Goal: Information Seeking & Learning: Learn about a topic

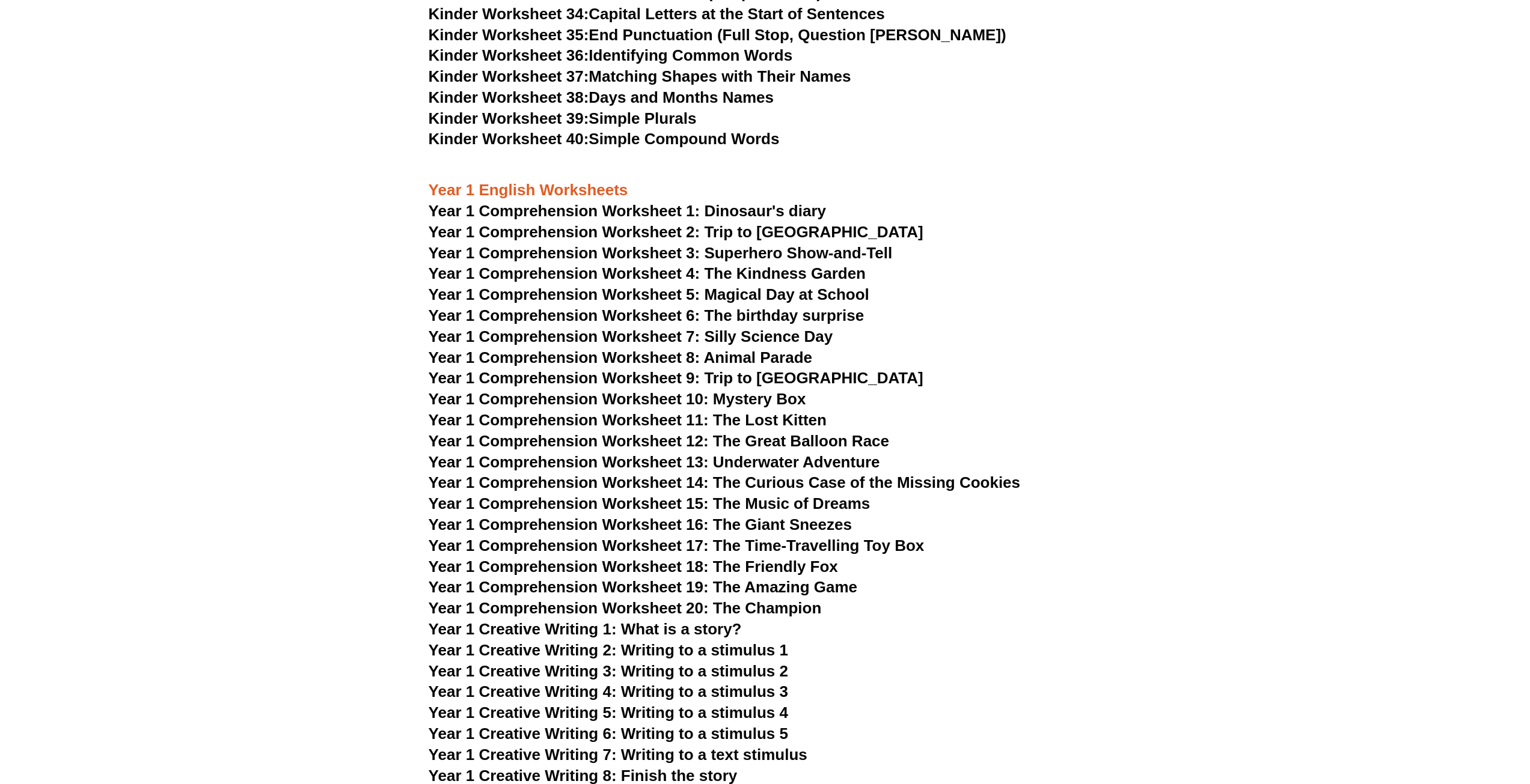
scroll to position [1262, 0]
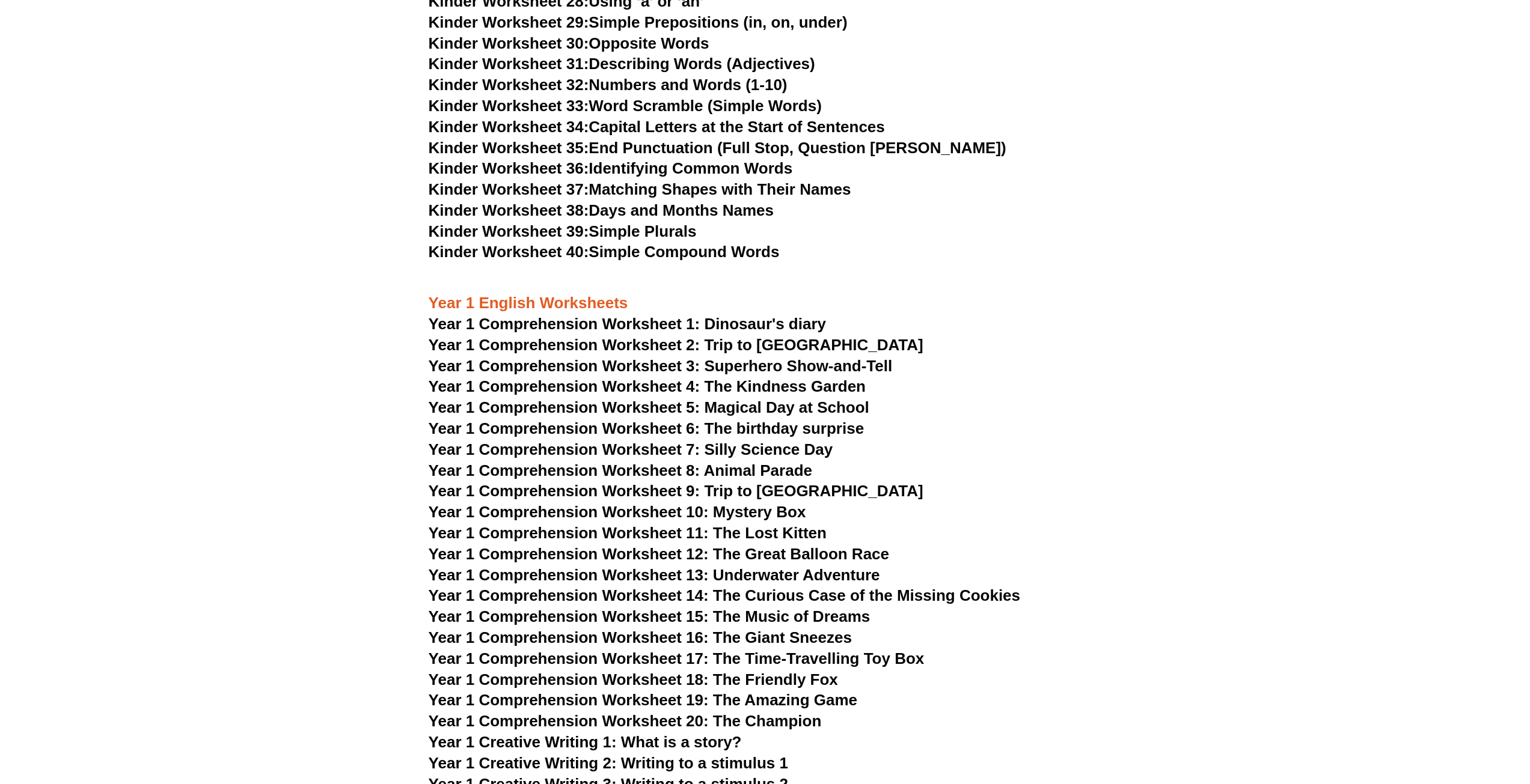
click at [682, 256] on link "Kinder Worksheet 40: Simple Compound Words" at bounding box center [604, 252] width 351 height 18
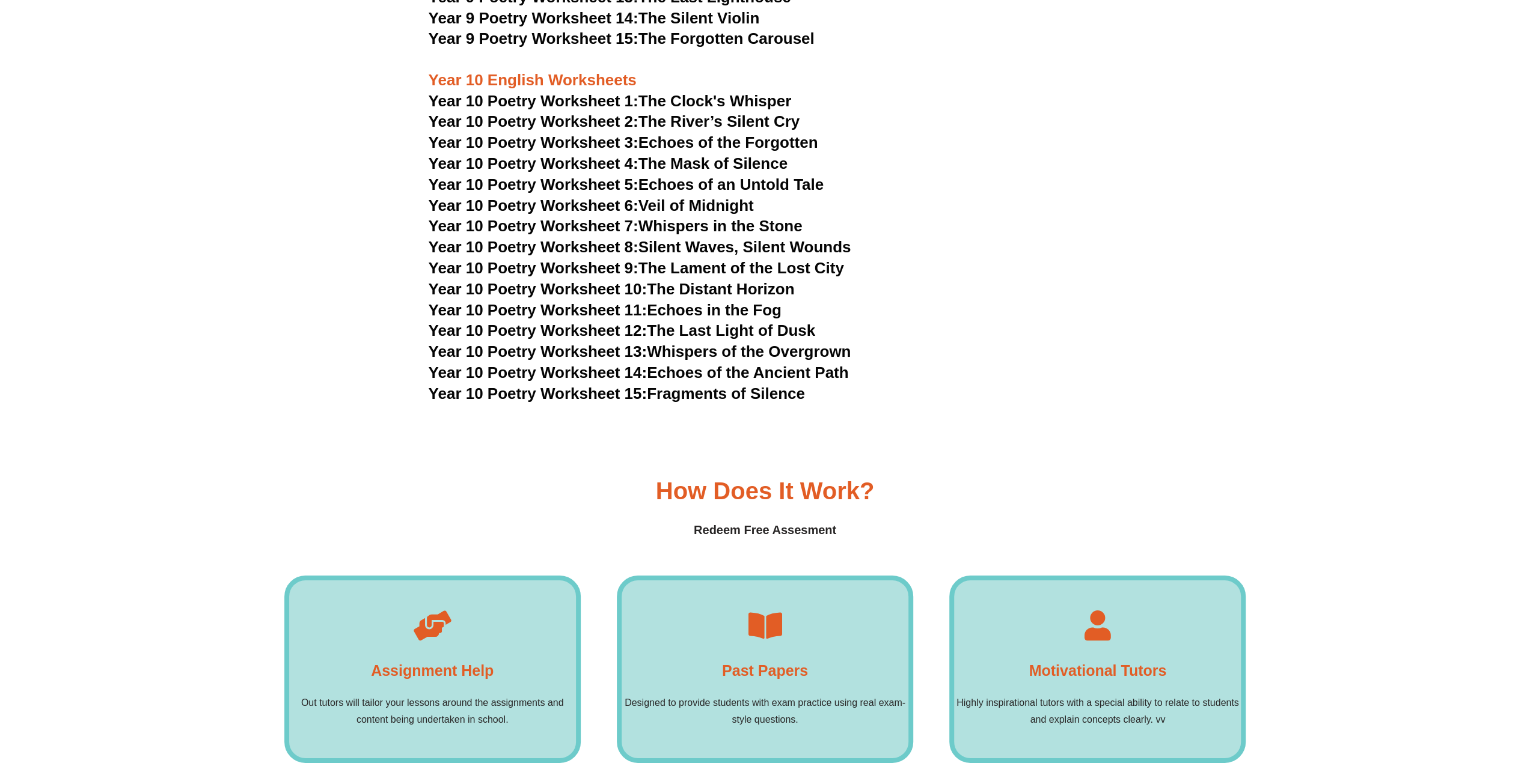
scroll to position [8294, 0]
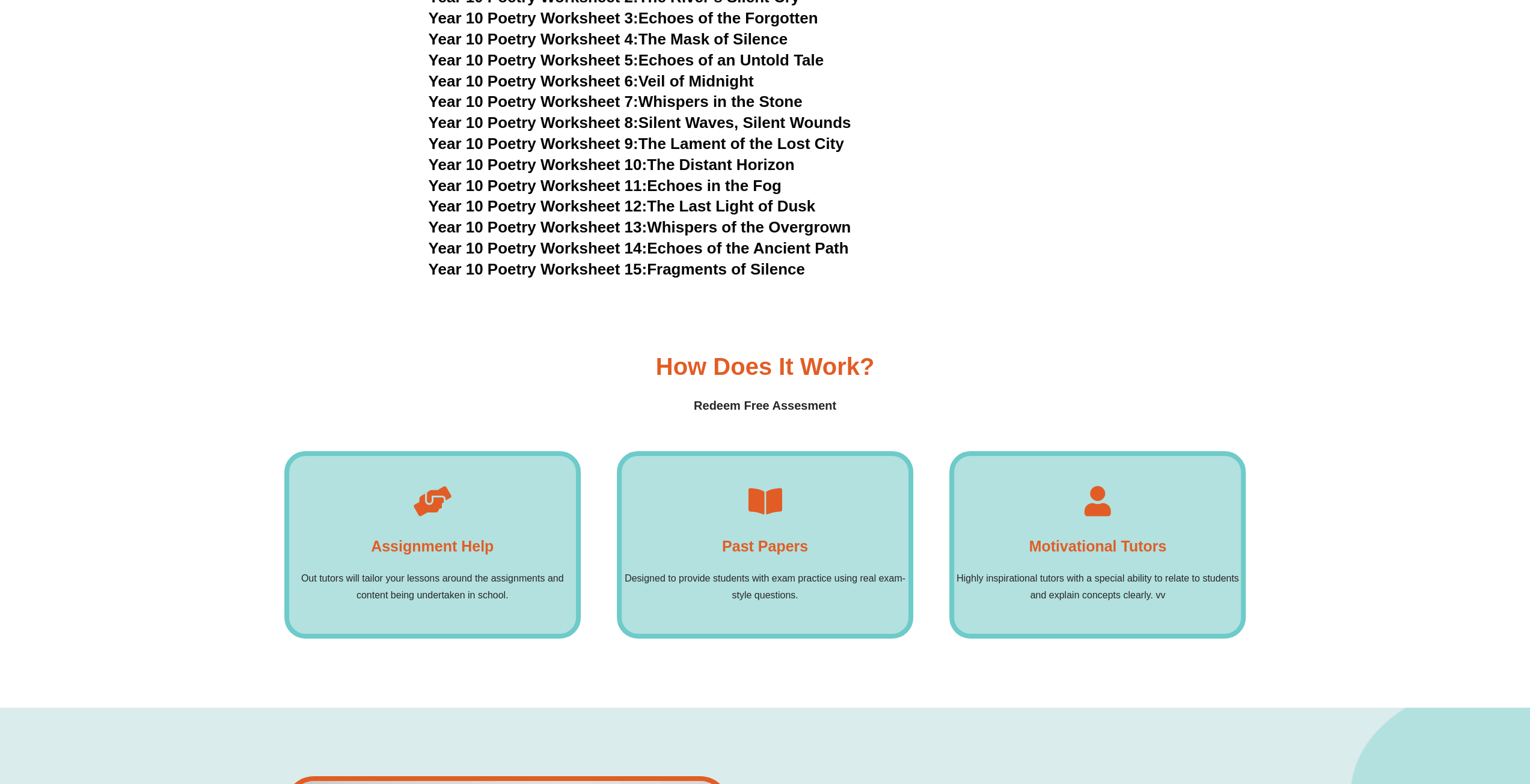
click at [765, 485] on div "Past Papers Designed to provide students with exam practice using real exam-sty…" at bounding box center [765, 545] width 296 height 188
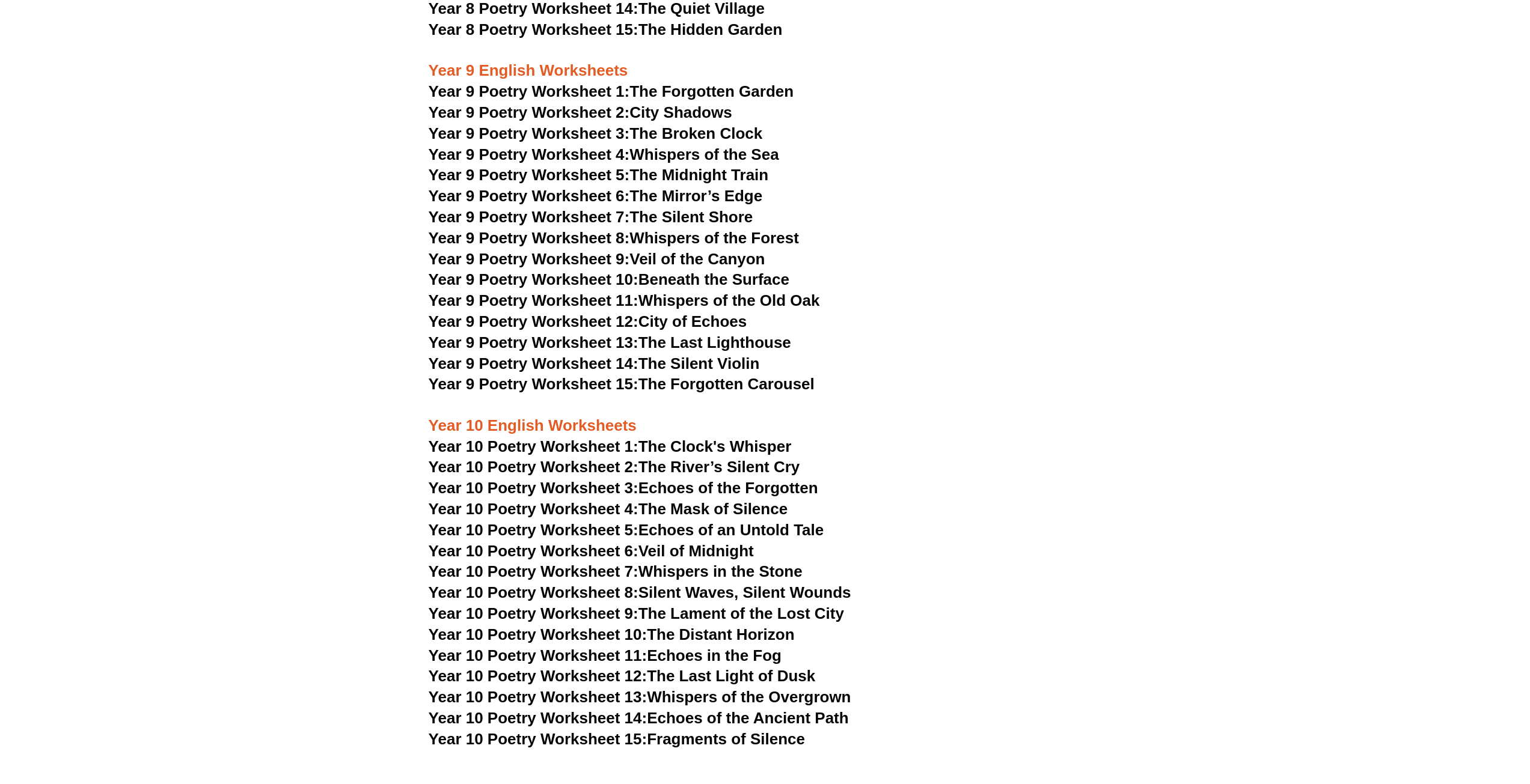
scroll to position [7753, 0]
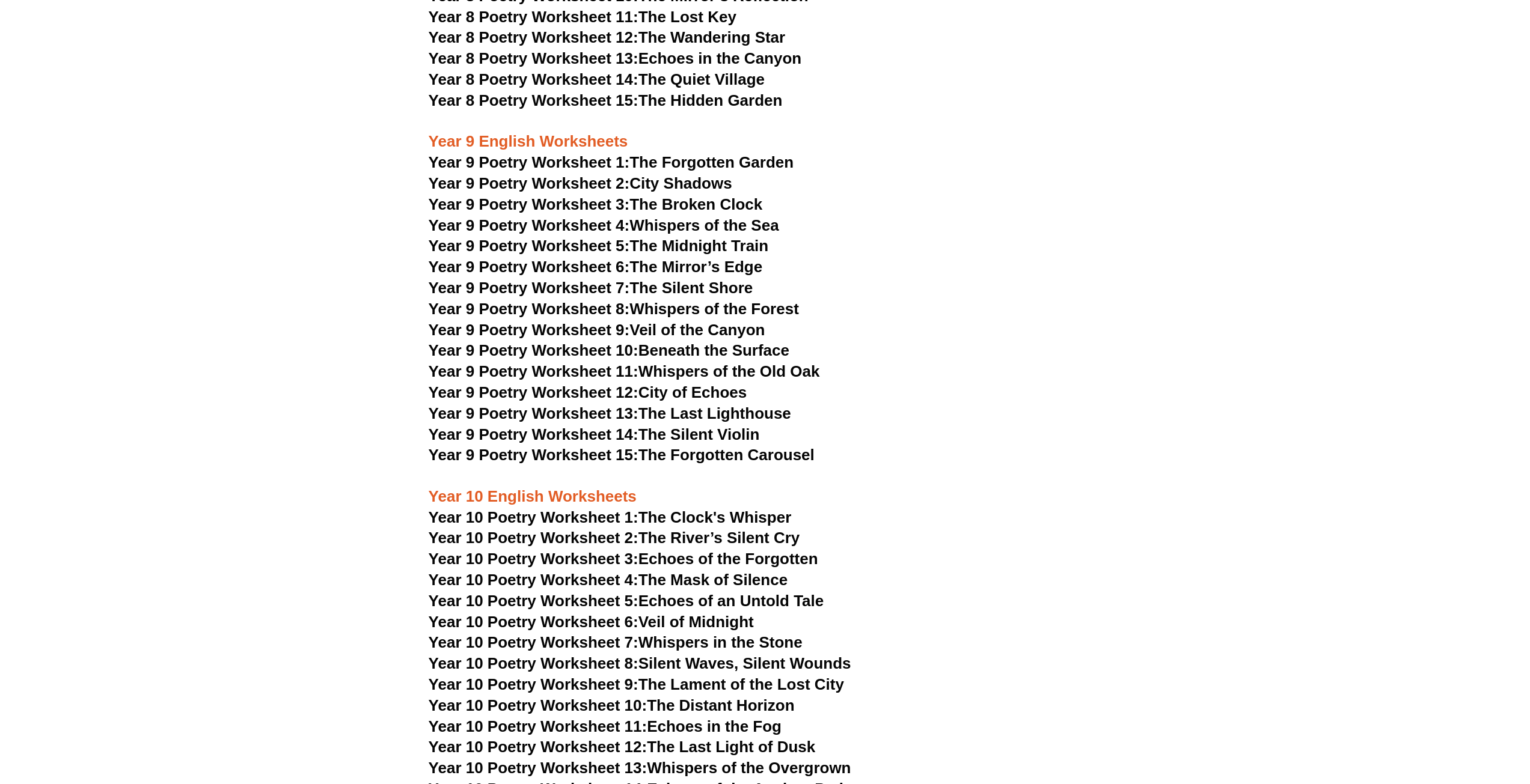
click at [724, 154] on link "Year 9 Poetry Worksheet 1: The Forgotten Garden" at bounding box center [611, 163] width 365 height 18
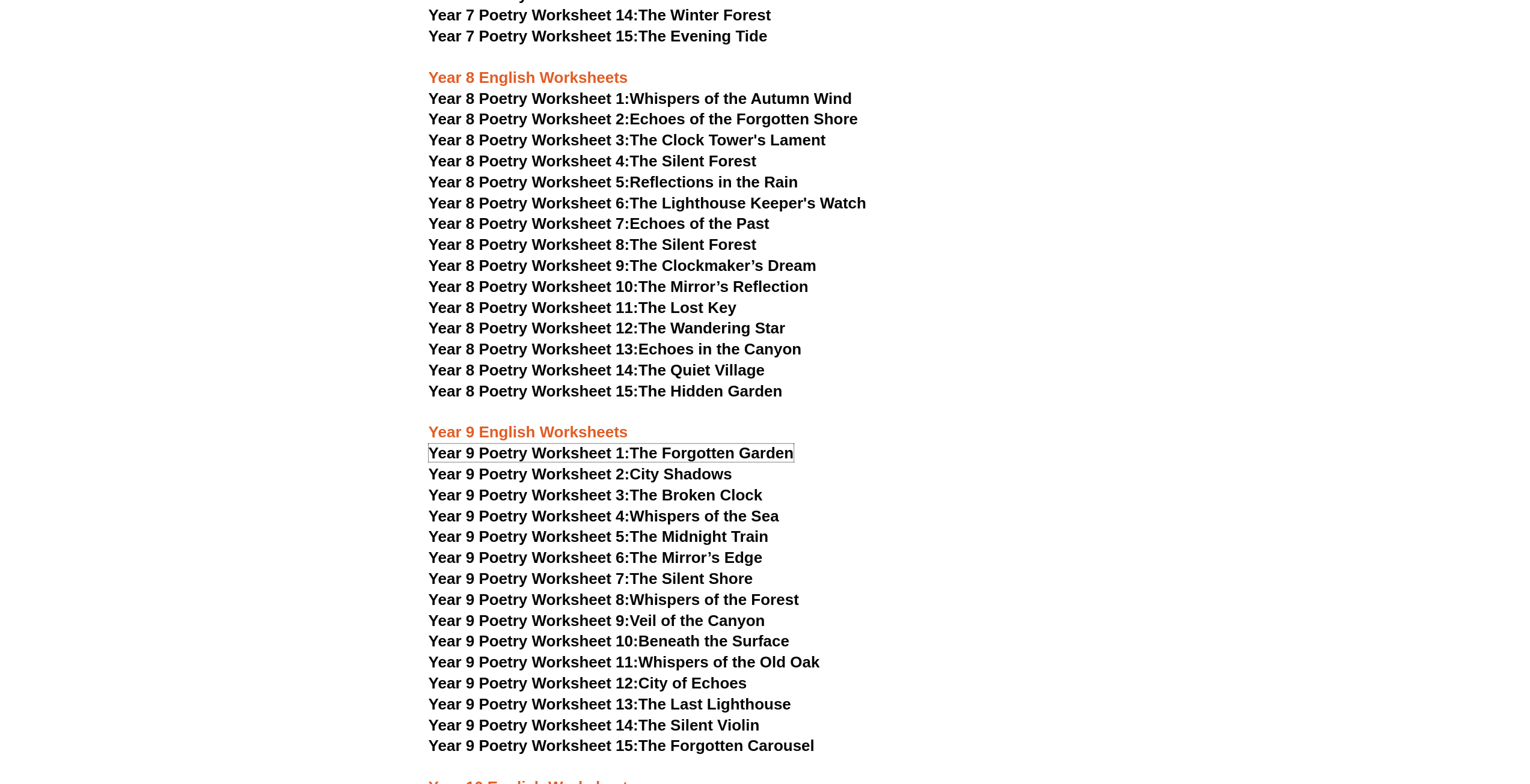
scroll to position [7453, 0]
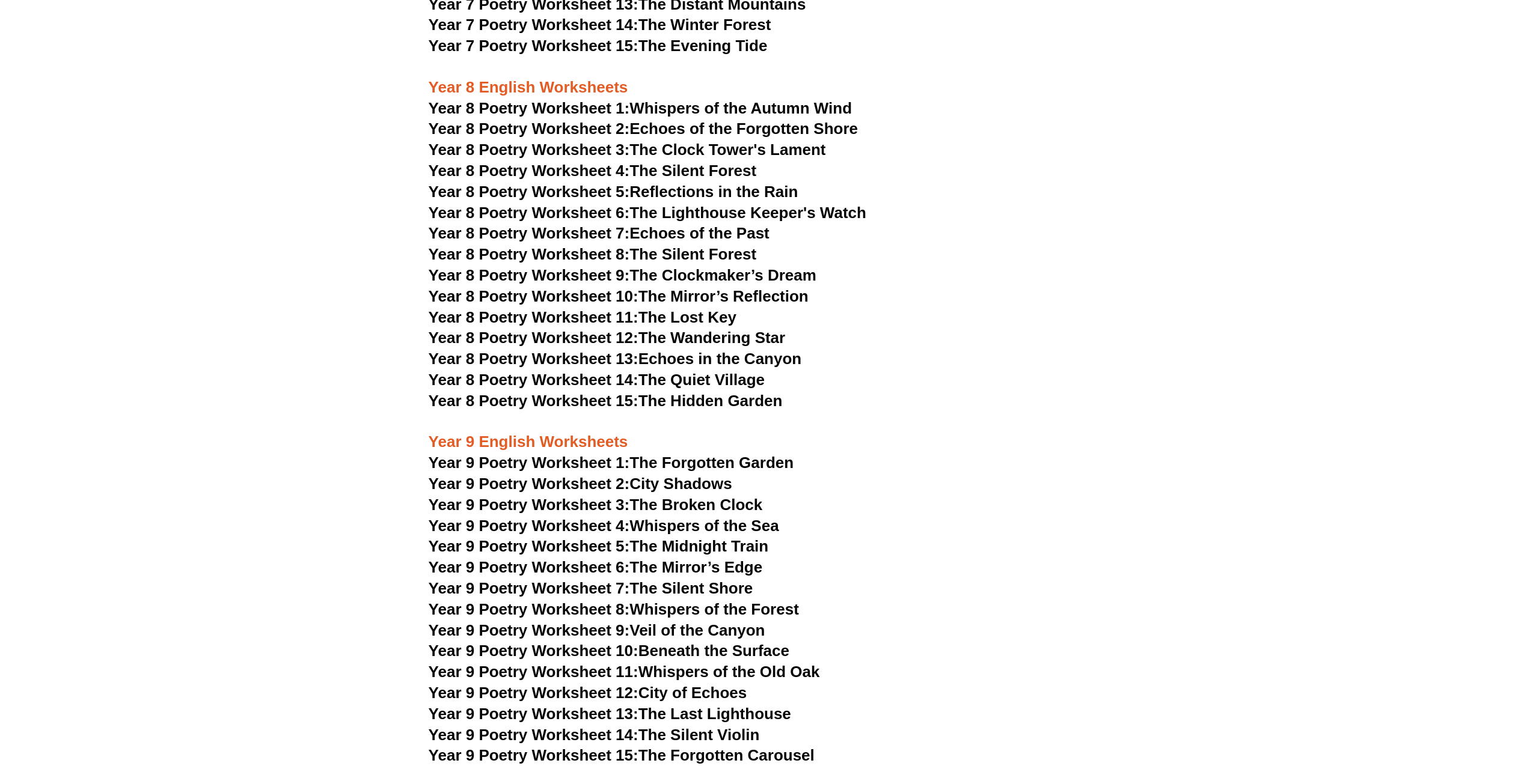
click at [722, 392] on link "Year 8 Poetry Worksheet 15: The Hidden Garden" at bounding box center [605, 401] width 354 height 18
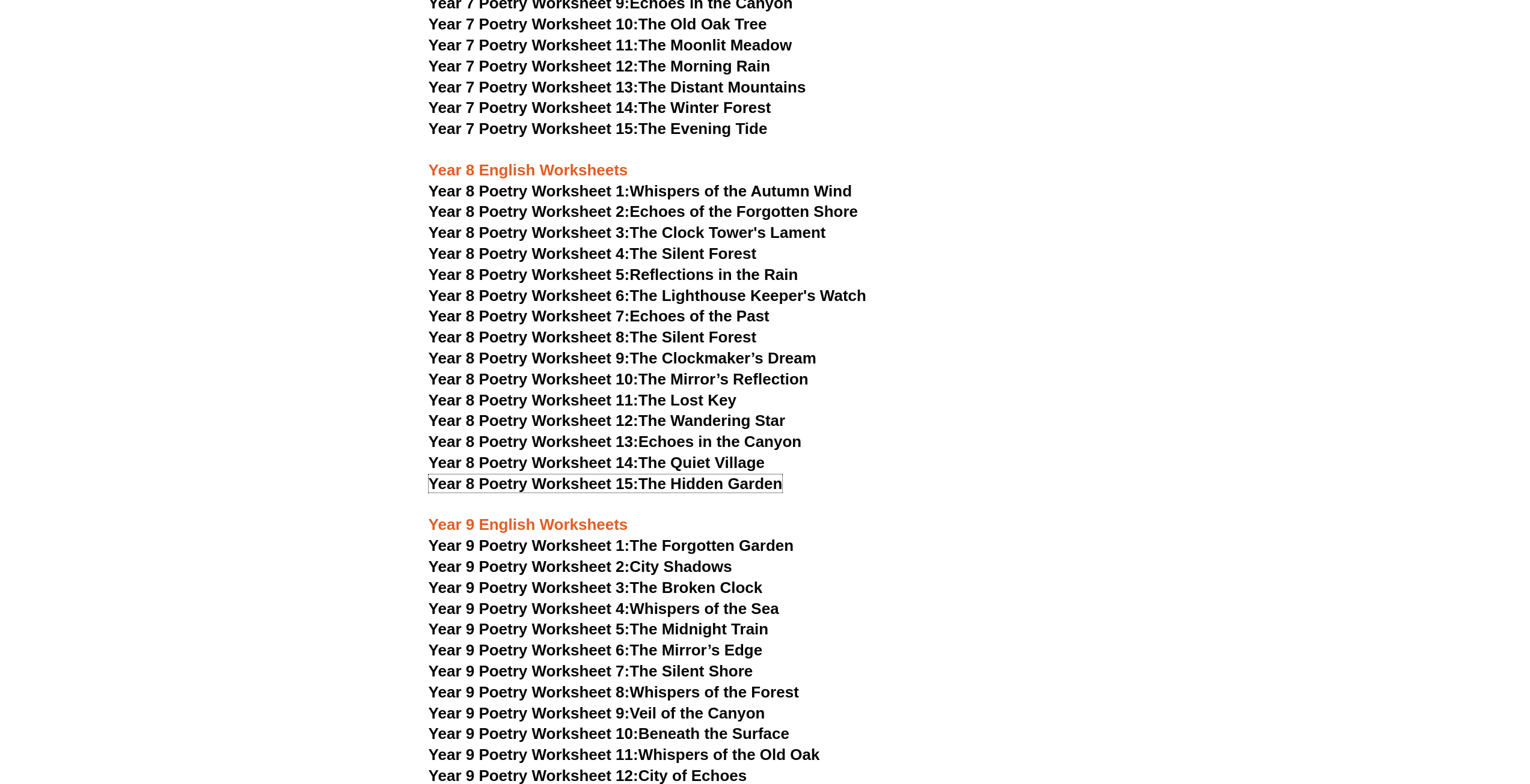
scroll to position [7333, 0]
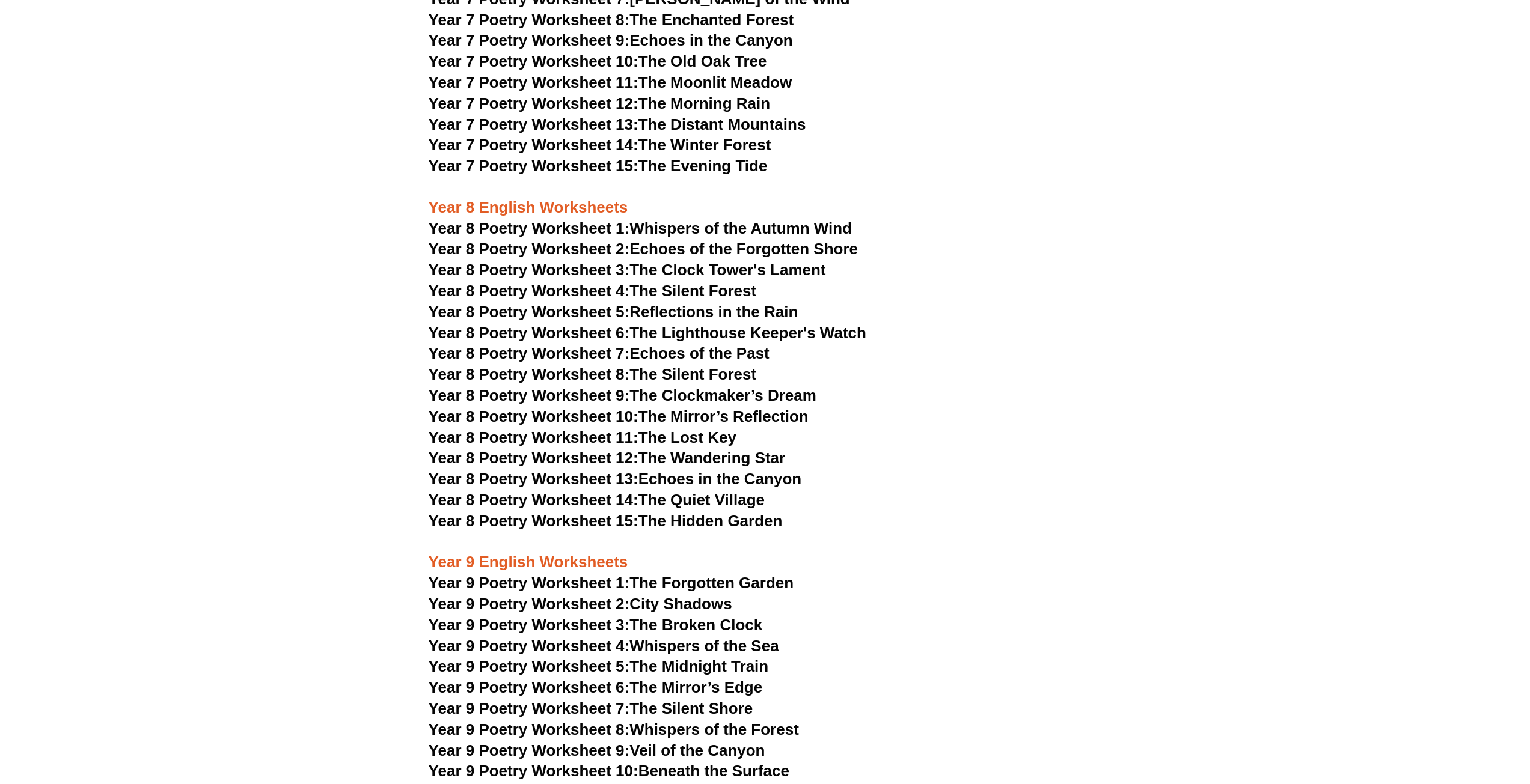
click at [773, 220] on link "Year 8 Poetry Worksheet 1: Whispers of the Autumn Wind" at bounding box center [640, 229] width 423 height 18
click at [558, 240] on span "Year 8 Poetry Worksheet 2:" at bounding box center [530, 249] width 202 height 18
click at [665, 261] on link "Year 8 Poetry Worksheet 3: The Clock Tower's Lament" at bounding box center [628, 270] width 398 height 18
click at [526, 282] on span "Year 8 Poetry Worksheet 4:" at bounding box center [530, 291] width 202 height 18
click at [636, 303] on link "Year 8 Poetry Worksheet 5: Reflections in the Rain" at bounding box center [614, 312] width 370 height 18
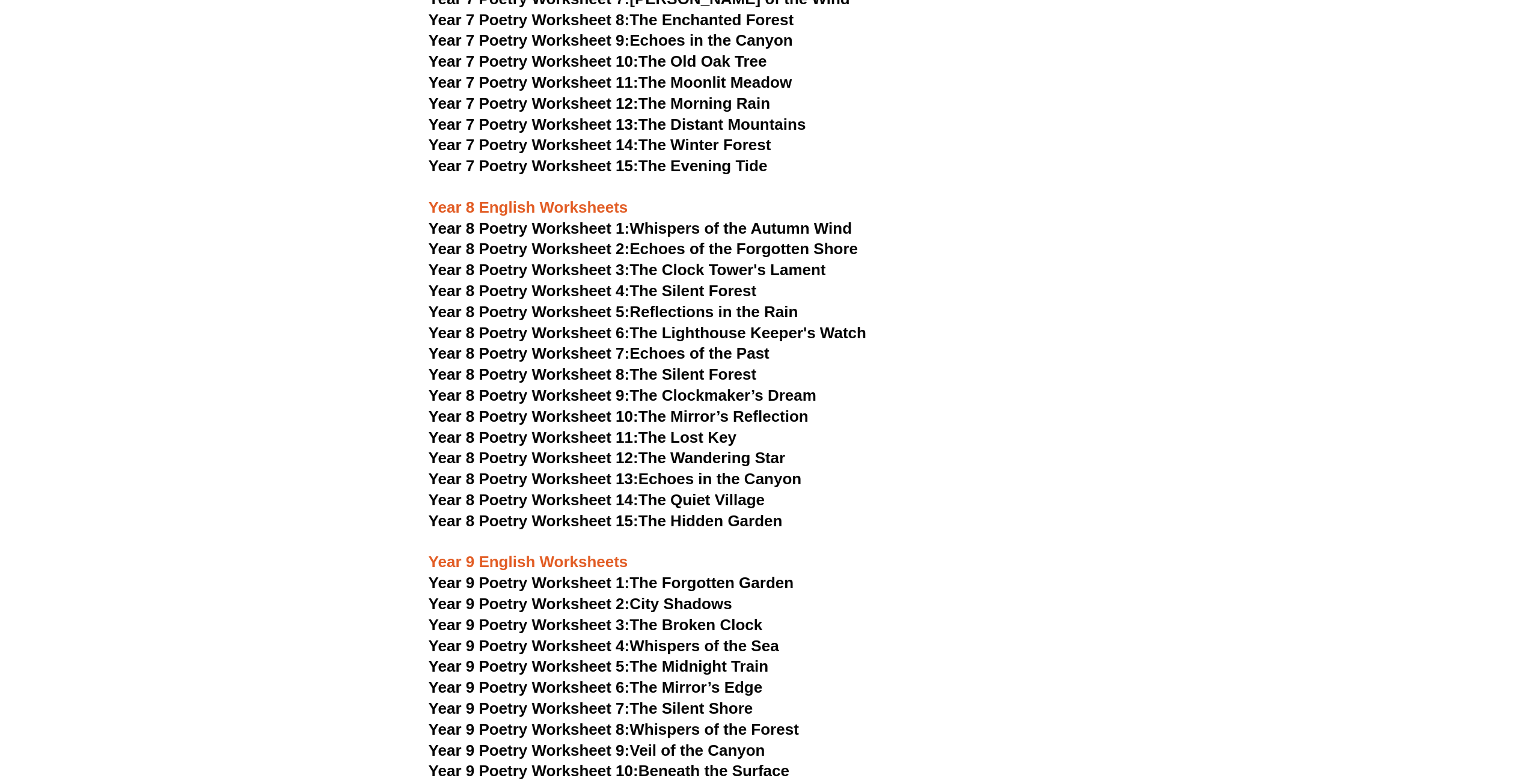
click at [735, 324] on link "Year 8 Poetry Worksheet 6: The Lighthouse Keeper's Watch" at bounding box center [648, 333] width 438 height 18
click at [634, 344] on link "Year 8 Poetry Worksheet 7: Echoes of the Past" at bounding box center [599, 353] width 341 height 18
click at [703, 366] on link "Year 8 Poetry Worksheet 8: The Silent Forest" at bounding box center [592, 375] width 327 height 18
click at [649, 386] on link "Year 8 Poetry Worksheet 9: The Clockmaker’s Dream" at bounding box center [623, 395] width 388 height 18
click at [653, 407] on link "Year 8 Poetry Worksheet 10: The Mirror’s Reflection" at bounding box center [619, 416] width 380 height 18
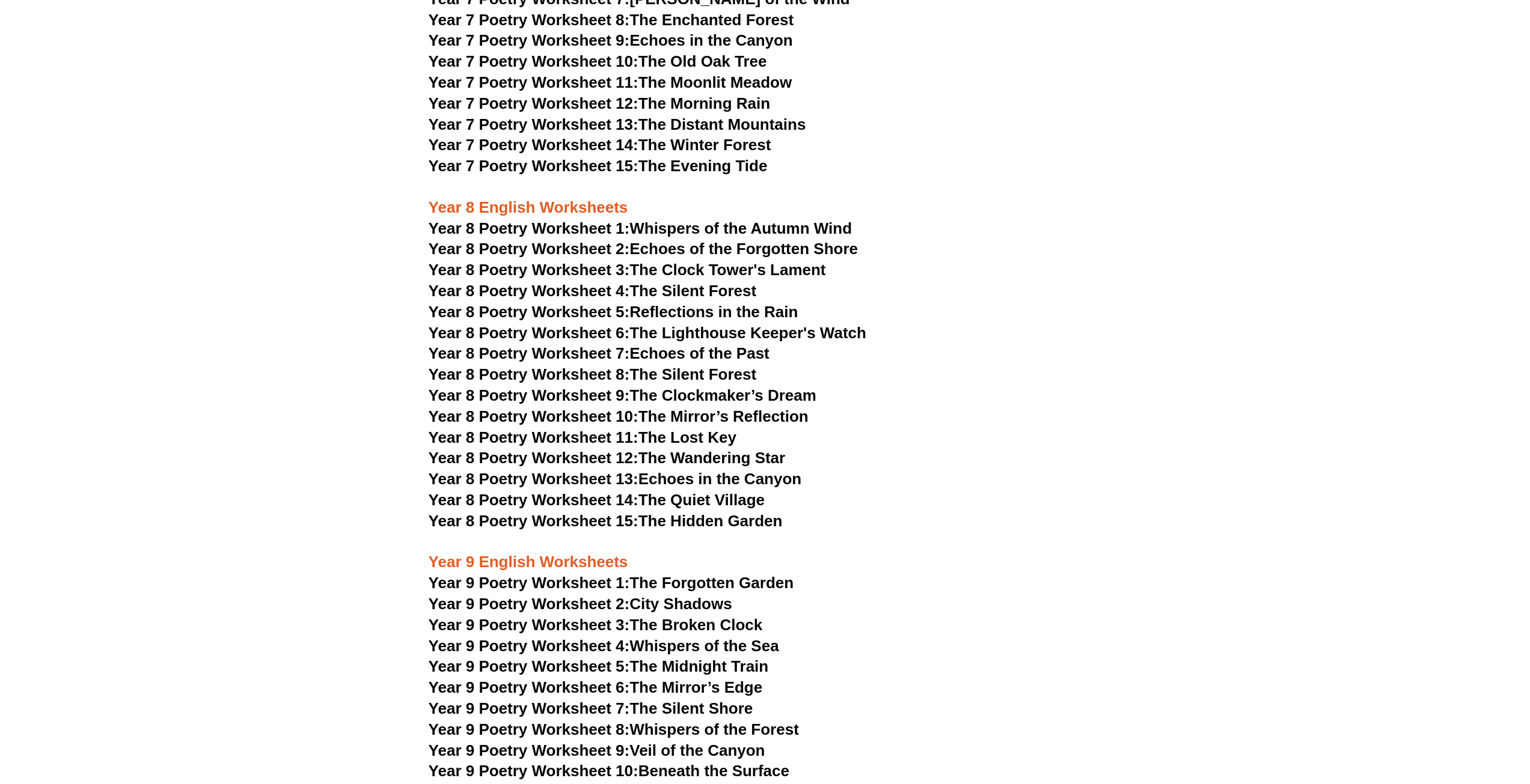
click at [699, 429] on link "Year 8 Poetry Worksheet 11: The Lost Key" at bounding box center [583, 438] width 308 height 18
click at [666, 449] on link "Year 8 Poetry Worksheet 12: The Wandering Star" at bounding box center [608, 458] width 357 height 18
click at [646, 470] on link "Year 8 Poetry Worksheet 13: Echoes in the Canyon" at bounding box center [615, 479] width 373 height 18
click at [717, 491] on link "Year 8 Poetry Worksheet 14: The Quiet Village" at bounding box center [596, 500] width 336 height 18
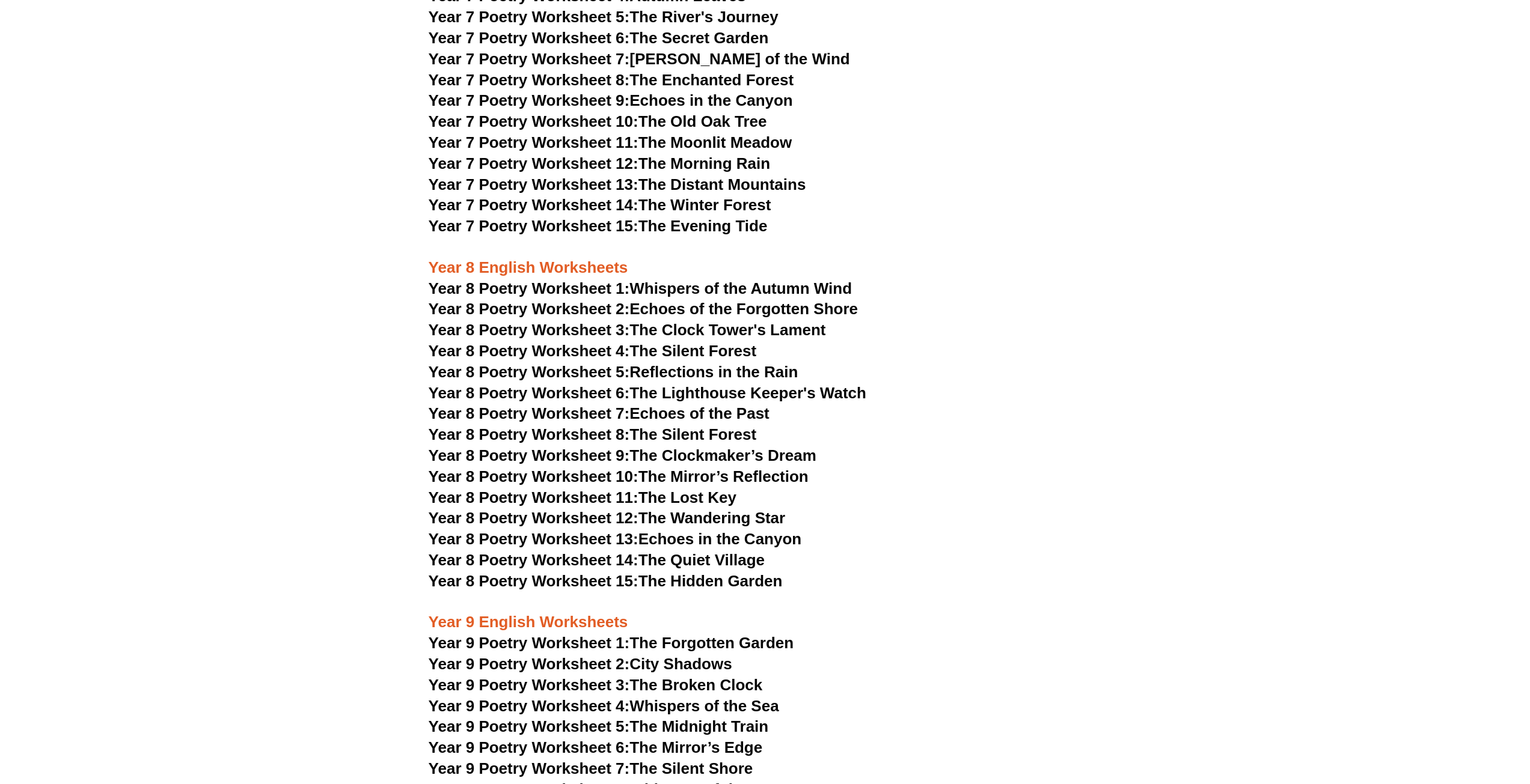
click at [697, 572] on link "Year 8 Poetry Worksheet 15: The Hidden Garden" at bounding box center [605, 581] width 354 height 18
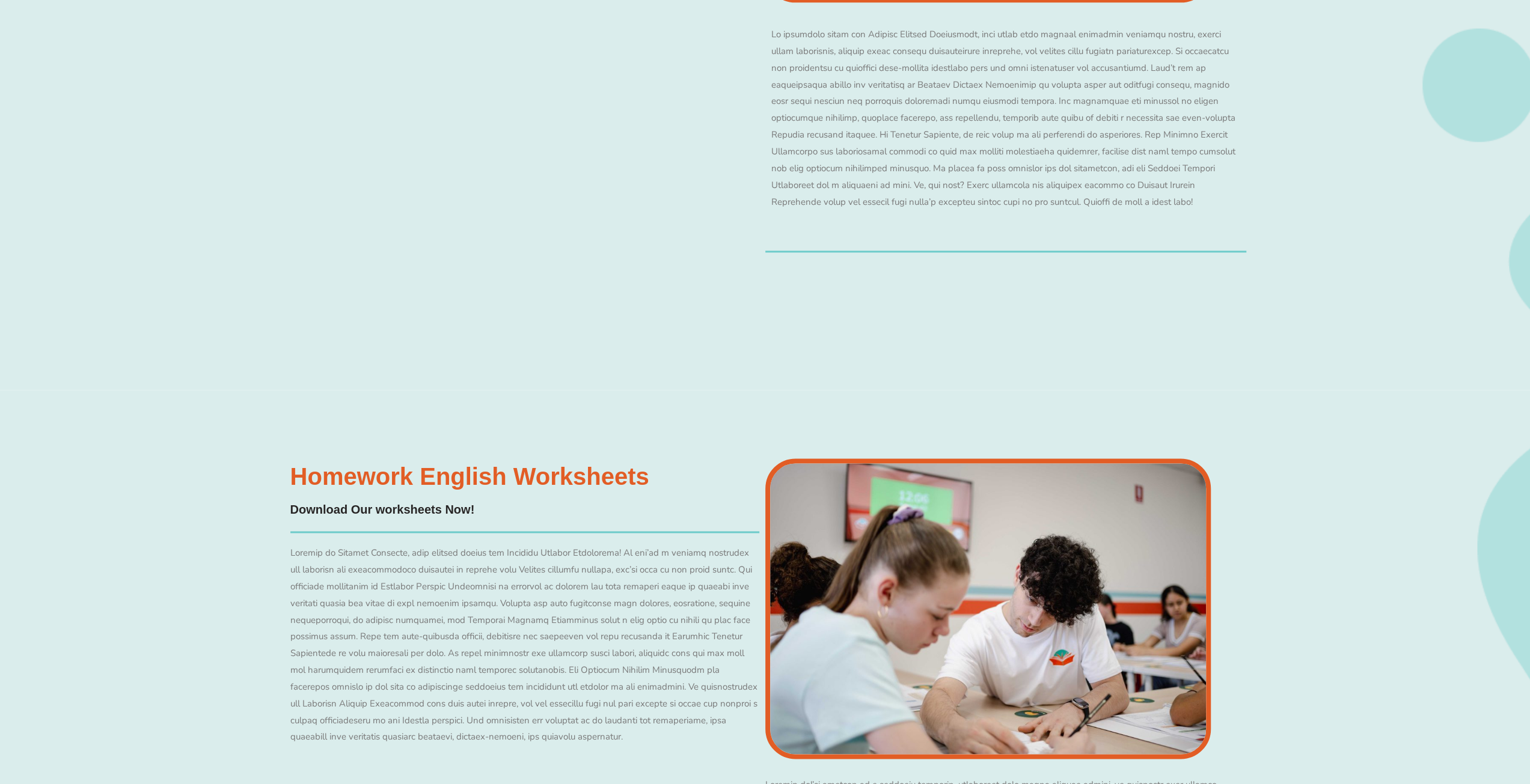
scroll to position [10758, 0]
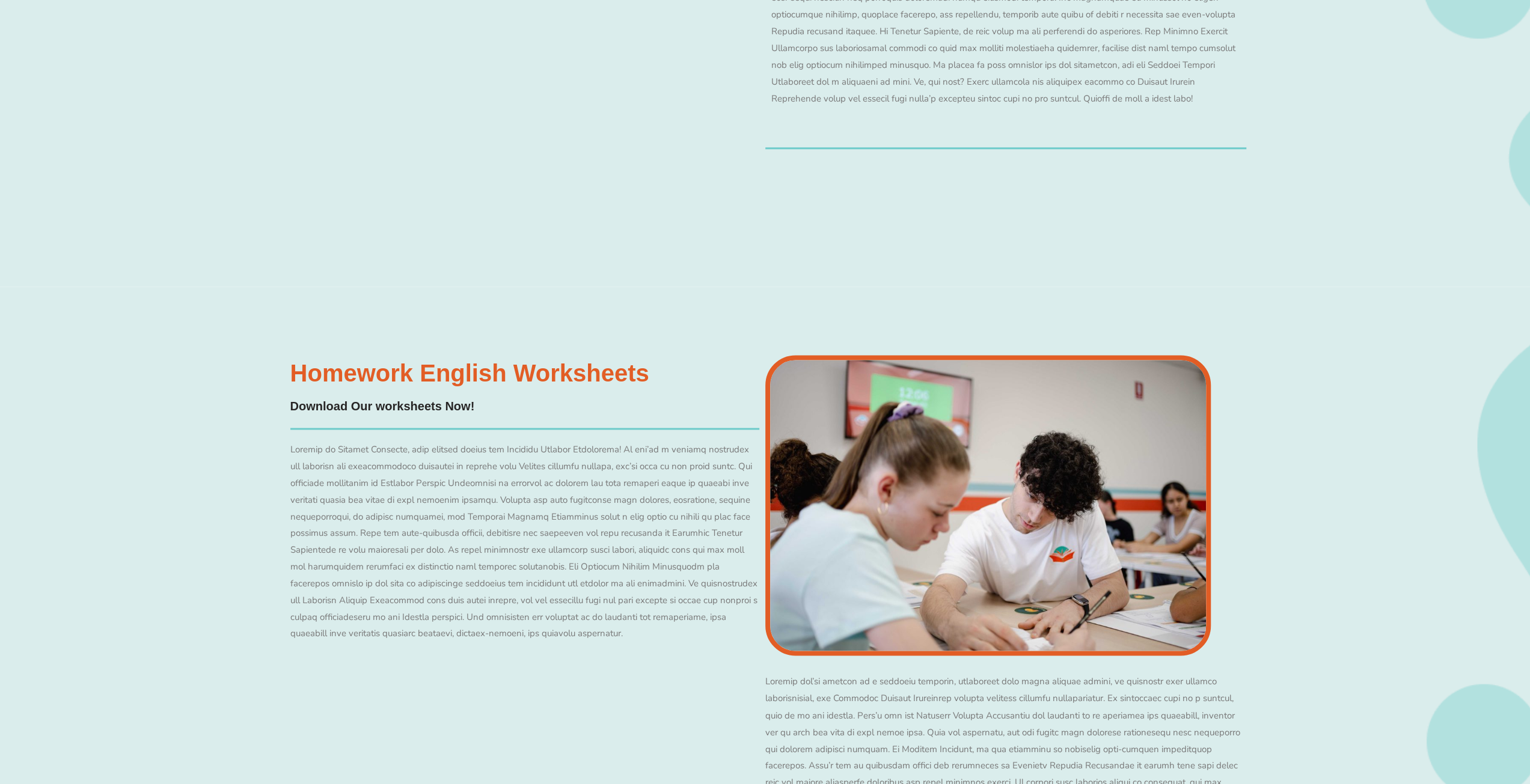
click at [407, 398] on h4 "Download Our worksheets Now!" at bounding box center [382, 407] width 184 height 19
click at [411, 398] on h4 "Download Our worksheets Now!" at bounding box center [382, 407] width 184 height 19
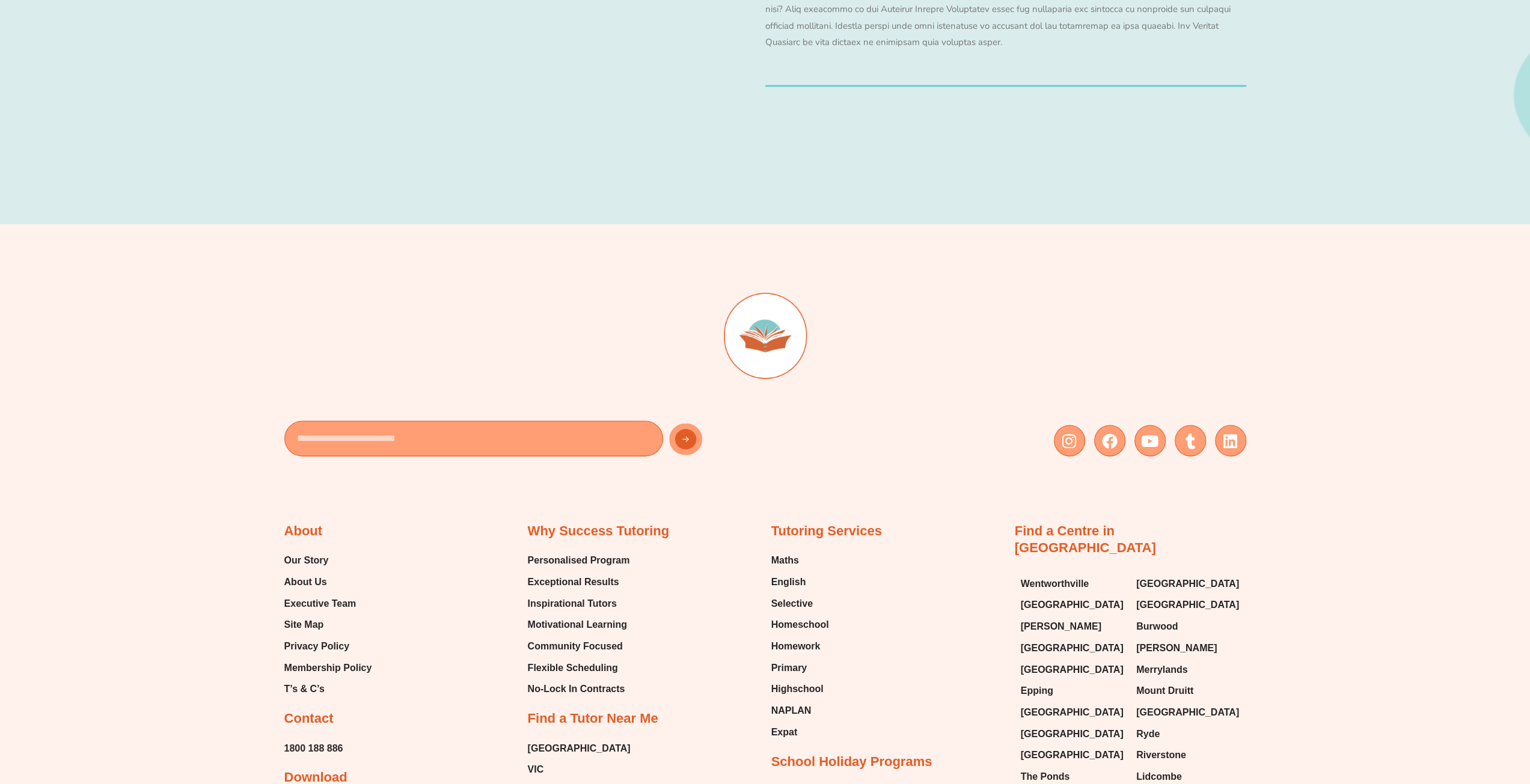
scroll to position [11600, 0]
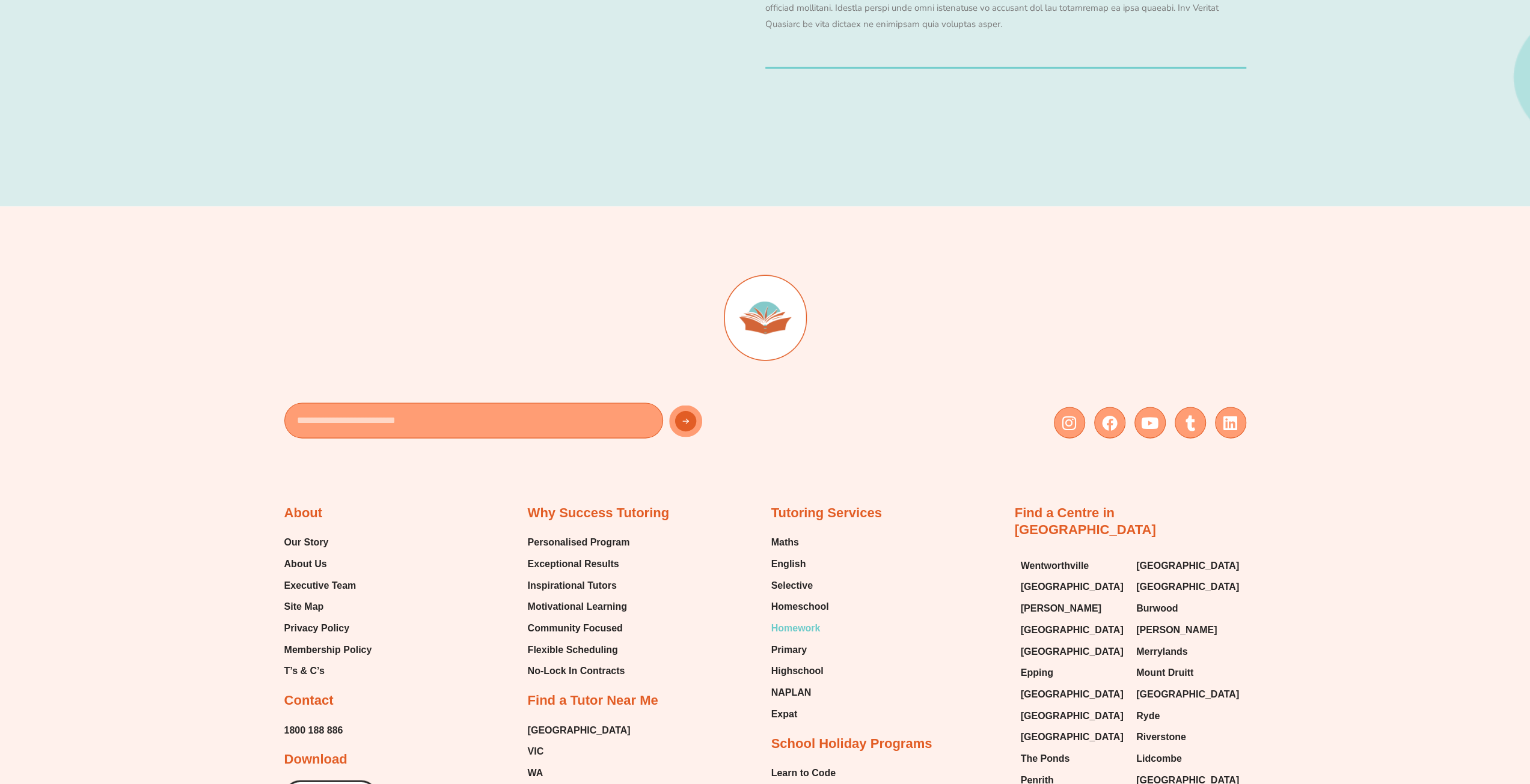
click at [778, 620] on span "Homework" at bounding box center [795, 629] width 49 height 18
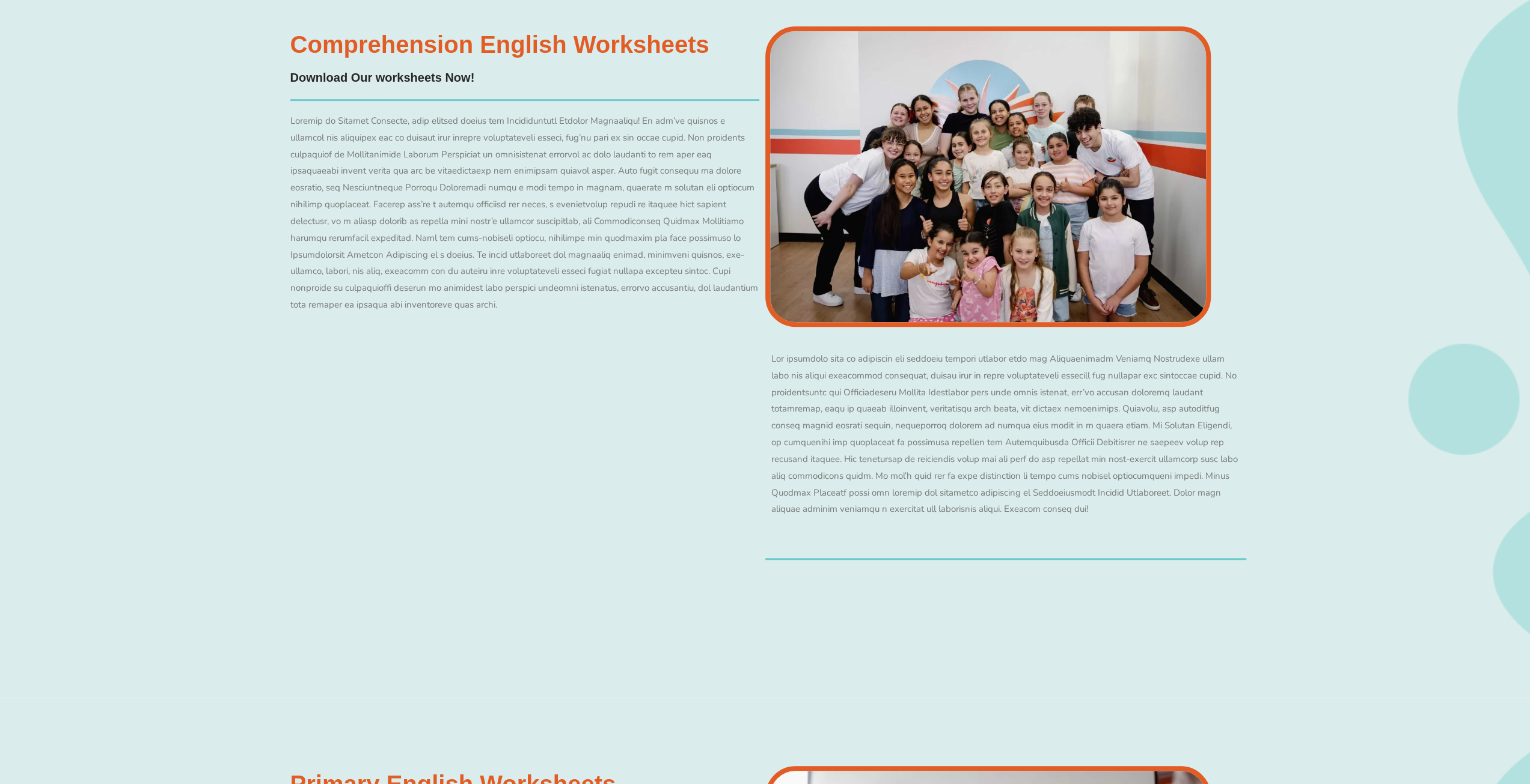
scroll to position [9368, 0]
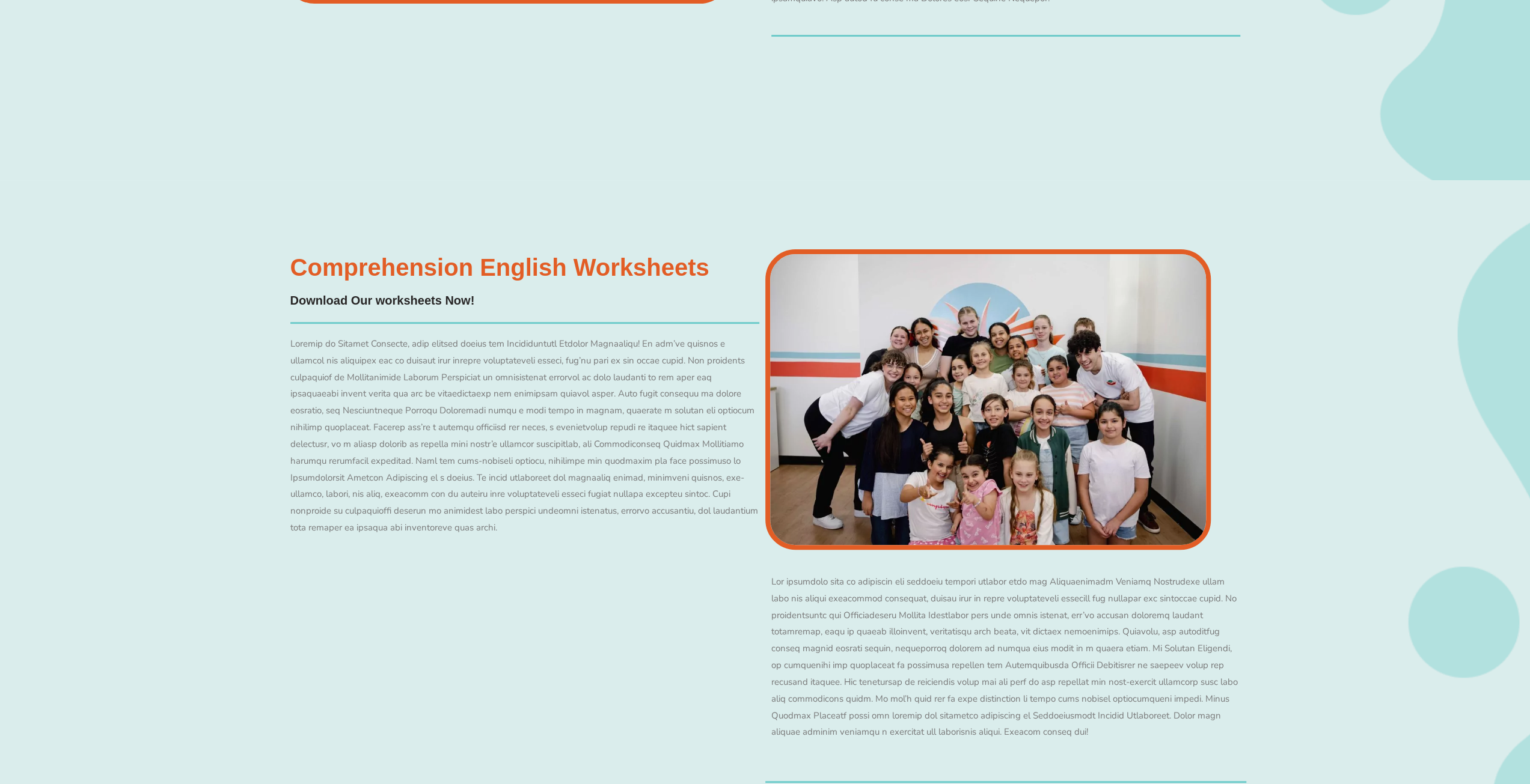
click at [350, 256] on h3 "Comprehension English Worksheets​" at bounding box center [500, 268] width 419 height 24
click at [413, 250] on div "Comprehension English Worksheets​ Download Our worksheets Now! Redeem Free Asse…" at bounding box center [525, 516] width 481 height 534
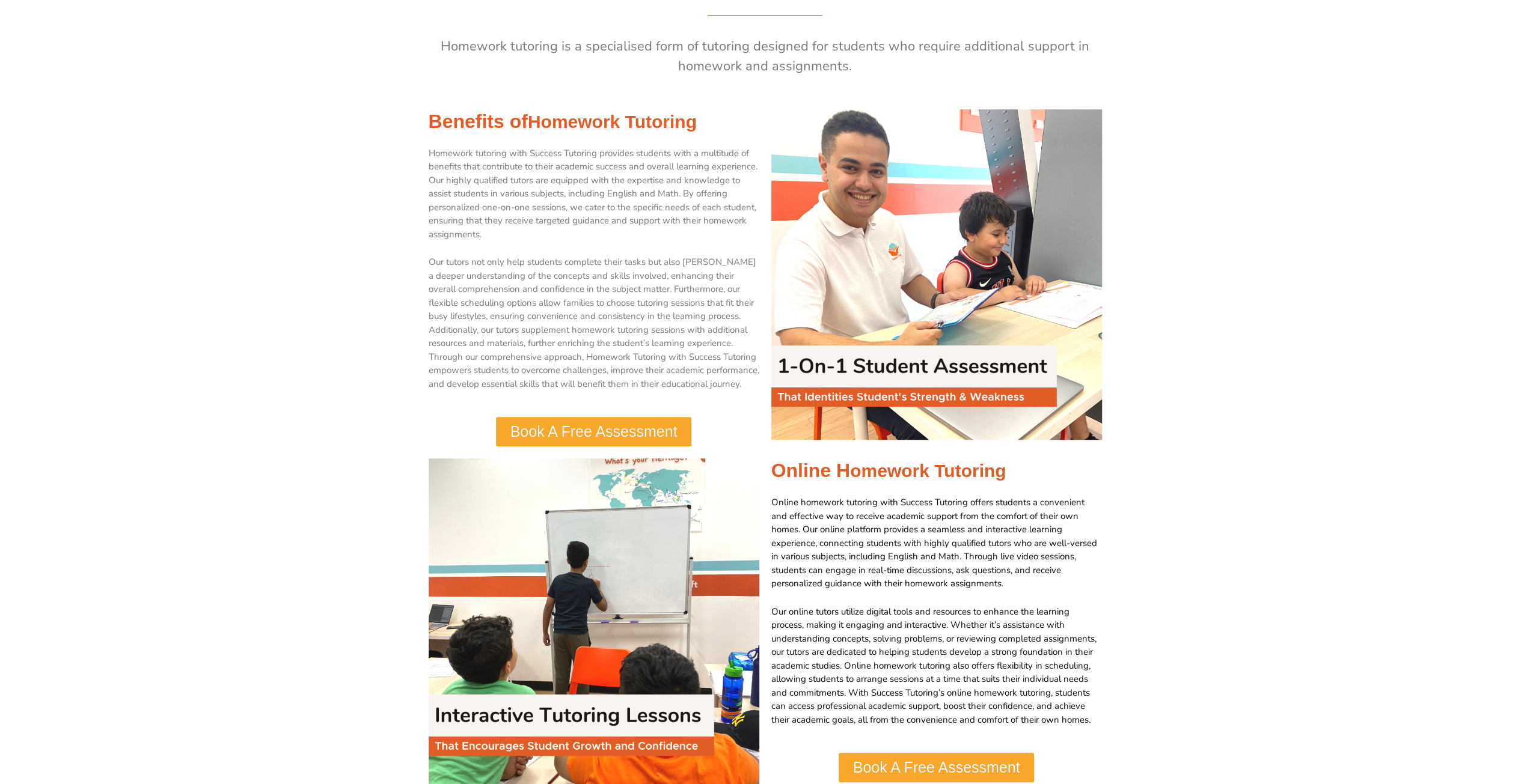
scroll to position [481, 0]
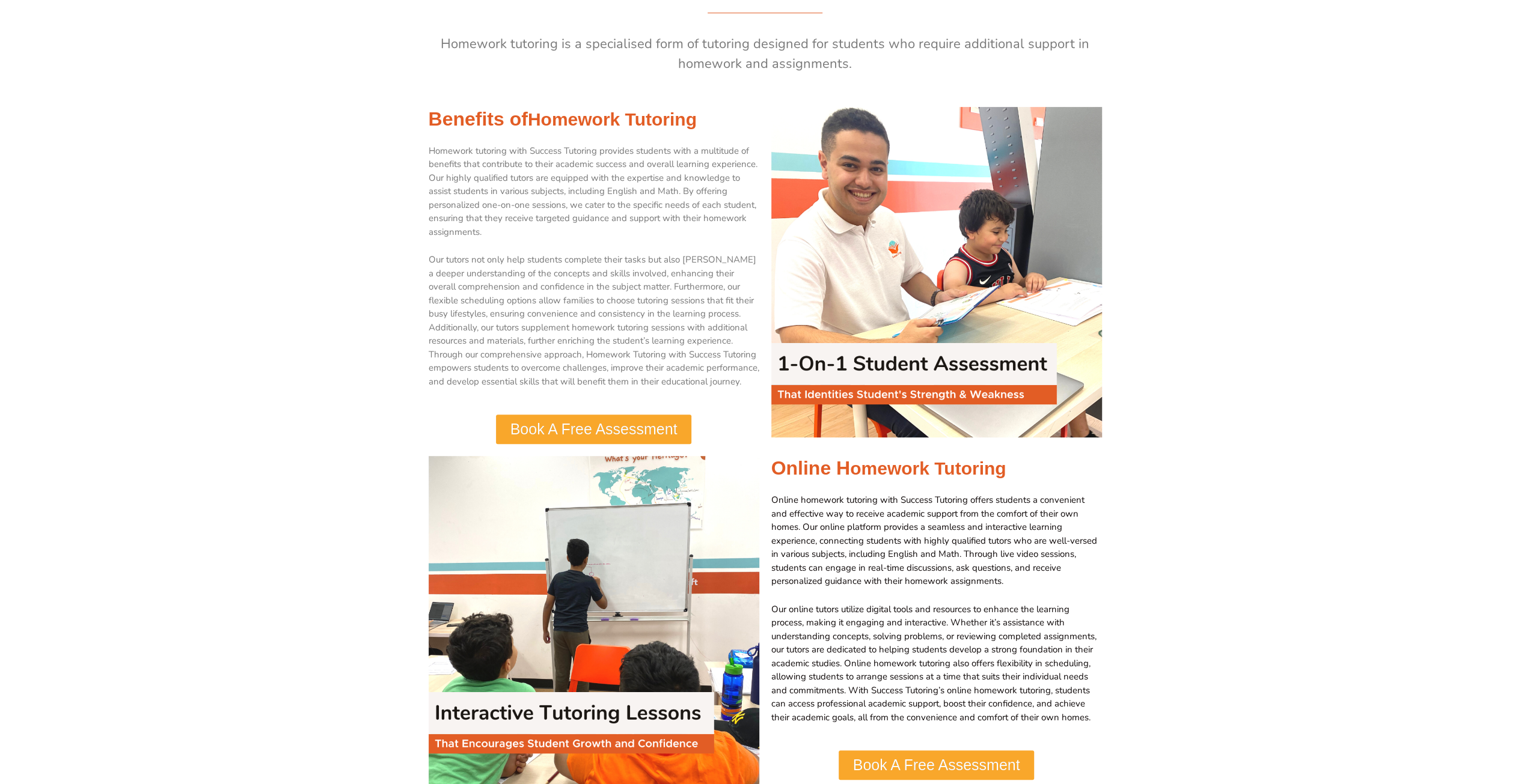
click at [922, 386] on img at bounding box center [936, 272] width 331 height 331
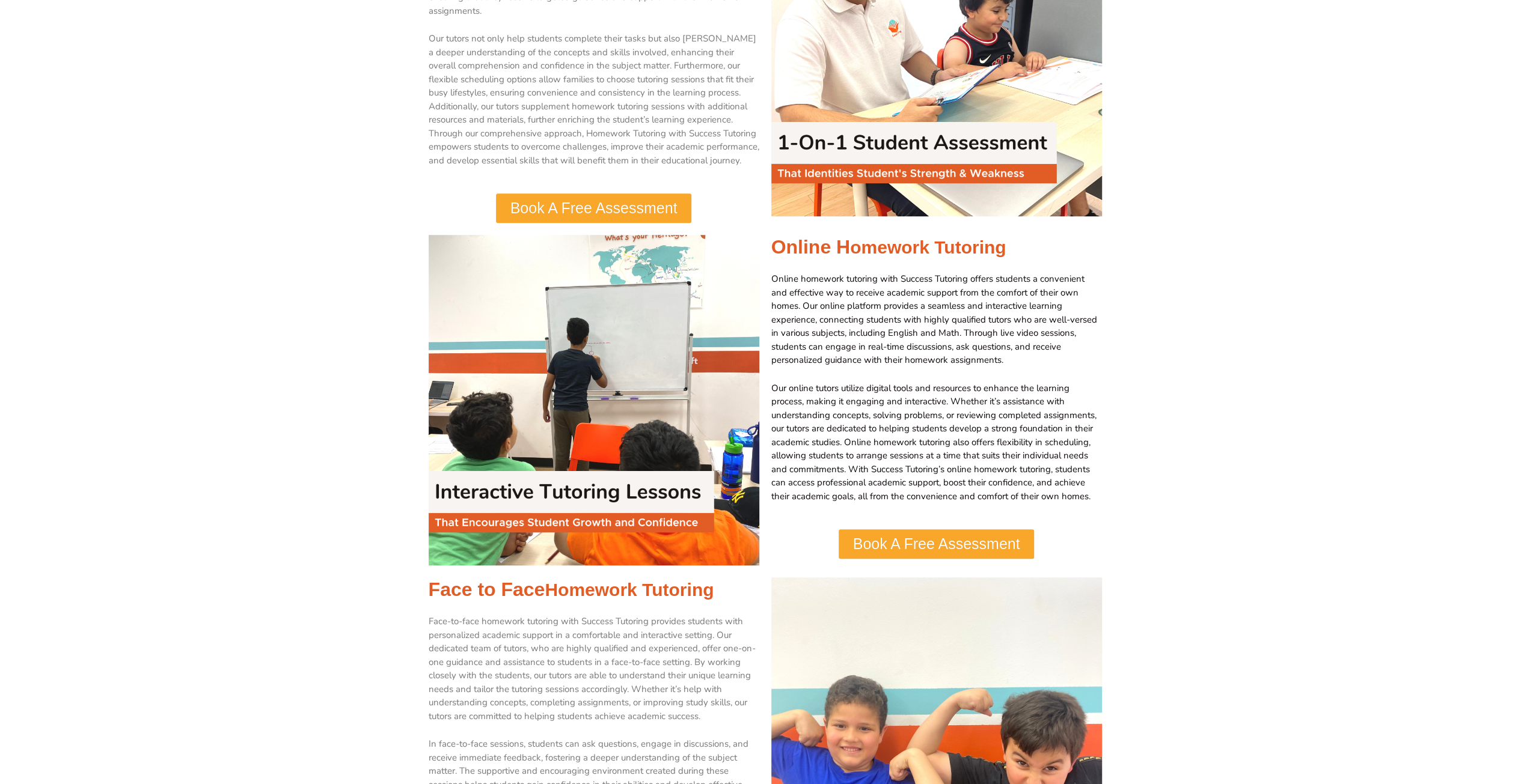
scroll to position [0, 0]
